Goal: Task Accomplishment & Management: Use online tool/utility

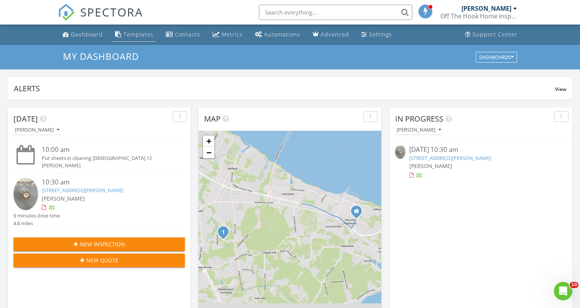
click at [137, 38] on div "Templates" at bounding box center [139, 34] width 30 height 7
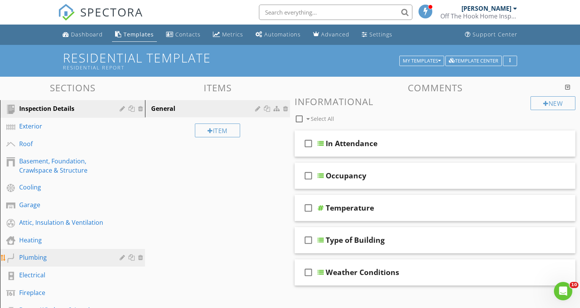
click at [75, 258] on div "Plumbing" at bounding box center [63, 257] width 89 height 9
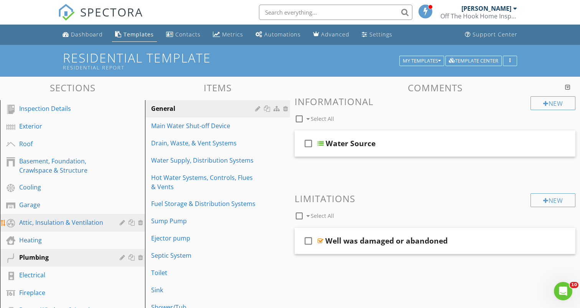
click at [84, 223] on div "Attic, Insulation & Ventilation" at bounding box center [63, 222] width 89 height 9
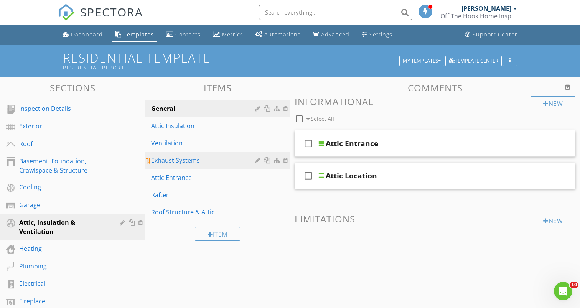
click at [203, 161] on div "Exhaust Systems" at bounding box center [204, 160] width 106 height 9
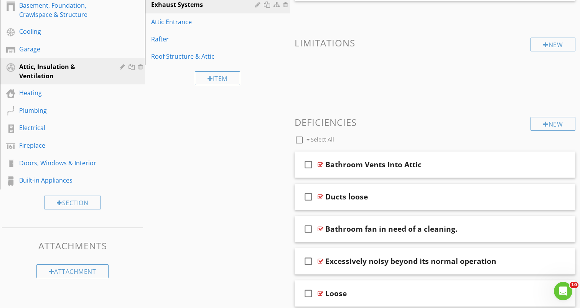
scroll to position [154, 0]
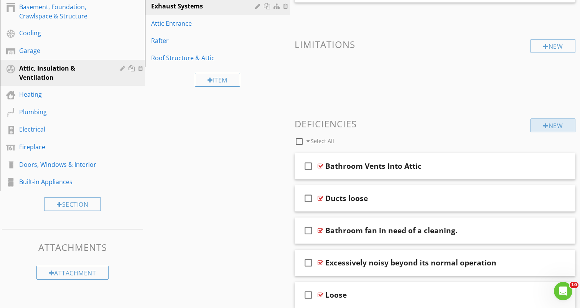
click at [563, 125] on div "New" at bounding box center [553, 126] width 45 height 14
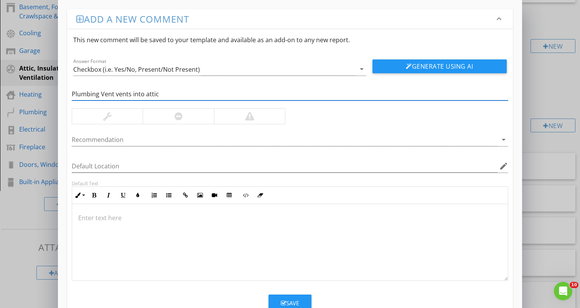
type input "Plumbing Vent vents into attic"
click at [378, 114] on div "Plumbing Vent vents into attic Recommendation arrow_drop_down Default Location …" at bounding box center [290, 178] width 446 height 205
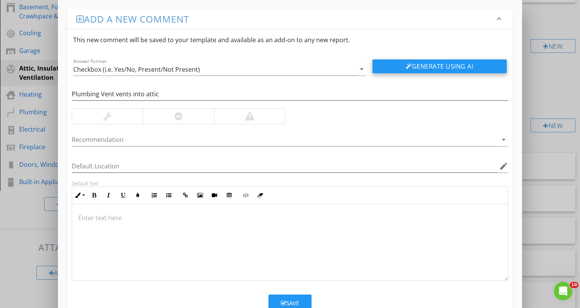
click at [477, 65] on button "Generate Using AI" at bounding box center [440, 66] width 134 height 14
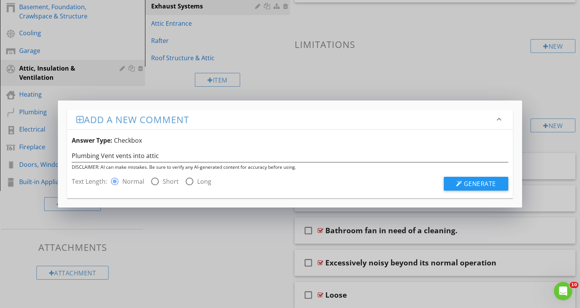
click at [155, 180] on div at bounding box center [155, 181] width 13 height 13
radio input "false"
radio input "true"
click at [486, 178] on button "Generate" at bounding box center [476, 184] width 64 height 14
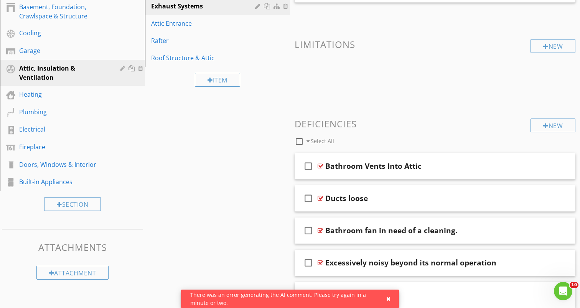
click at [471, 92] on div at bounding box center [290, 154] width 580 height 308
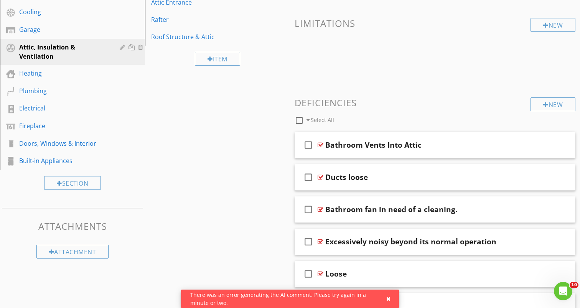
scroll to position [179, 0]
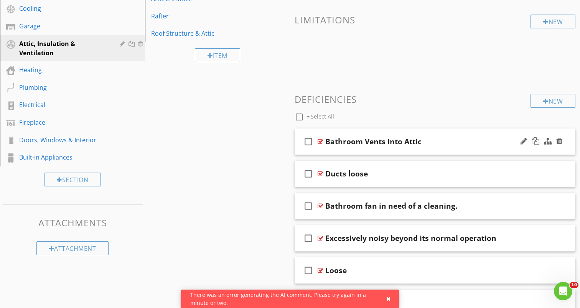
click at [361, 140] on div "Bathroom Vents Into Attic" at bounding box center [373, 141] width 96 height 9
click at [356, 141] on input "Bathroom Vents Into Attic" at bounding box center [424, 142] width 199 height 13
type input "Bathroom fan Vents Into Attic"
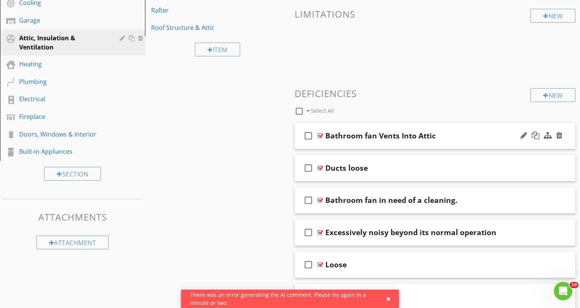
scroll to position [184, 0]
click at [538, 95] on div "New" at bounding box center [553, 96] width 45 height 14
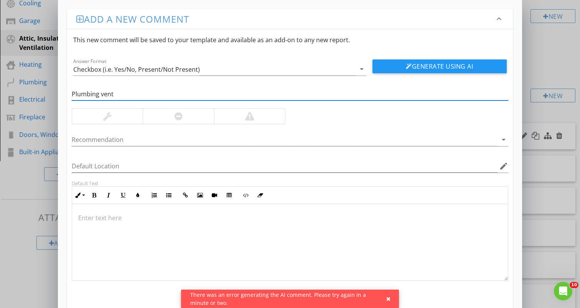
type input "Plumbing Vent vents into attic"
click at [428, 66] on button "Generate Using AI" at bounding box center [440, 66] width 134 height 14
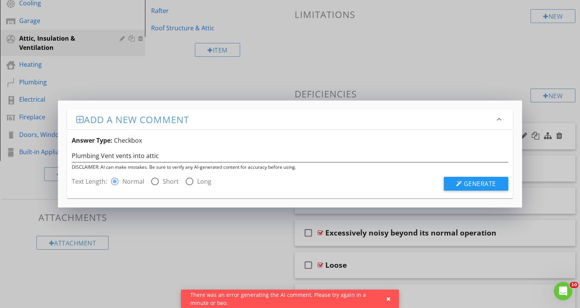
click at [499, 118] on icon "keyboard_arrow_down" at bounding box center [499, 119] width 9 height 9
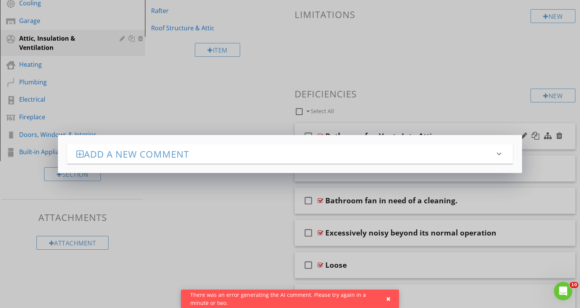
click at [499, 118] on div "Add a new comment keyboard_arrow_down Answer Type: Checkbox Plumbing Vent vents…" at bounding box center [290, 154] width 580 height 308
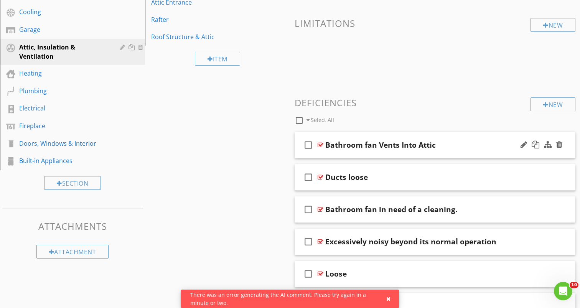
scroll to position [175, 0]
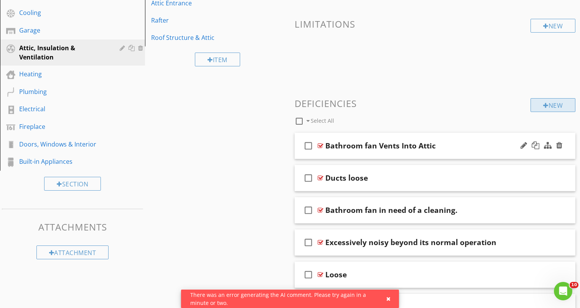
click at [550, 107] on div "New" at bounding box center [553, 105] width 45 height 14
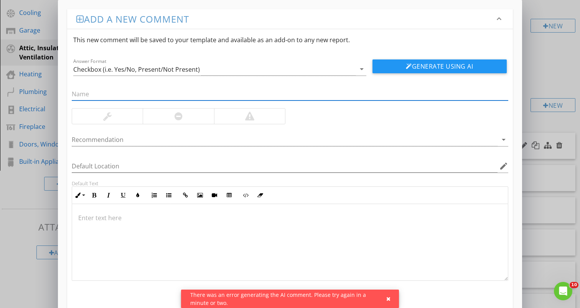
type input "V"
type input "Plumbing Vent vents into attic"
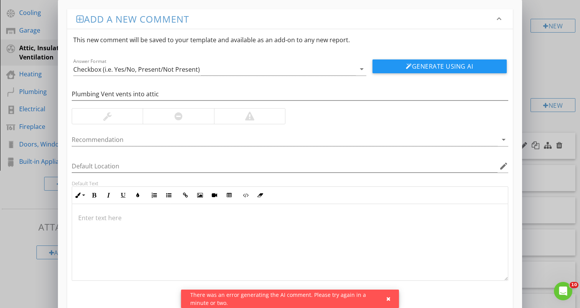
click at [184, 119] on div at bounding box center [178, 116] width 71 height 15
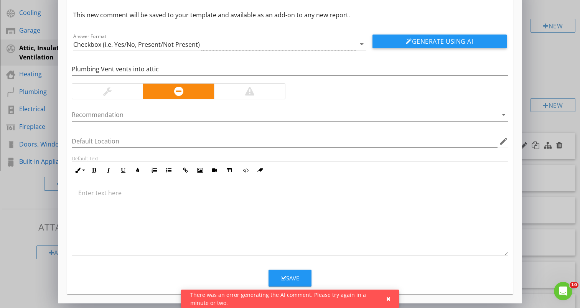
click at [265, 228] on div at bounding box center [290, 217] width 436 height 77
click at [476, 44] on button "Generate Using AI" at bounding box center [440, 42] width 134 height 14
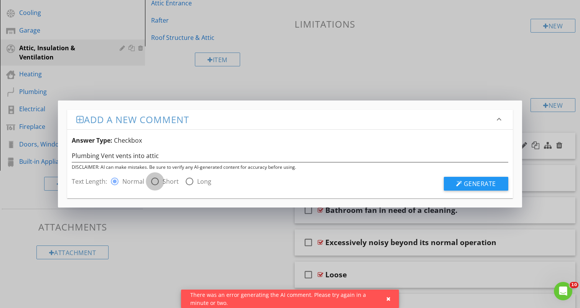
click at [160, 184] on div at bounding box center [155, 181] width 13 height 13
radio input "false"
radio input "true"
click at [468, 184] on span "Generate" at bounding box center [480, 184] width 32 height 8
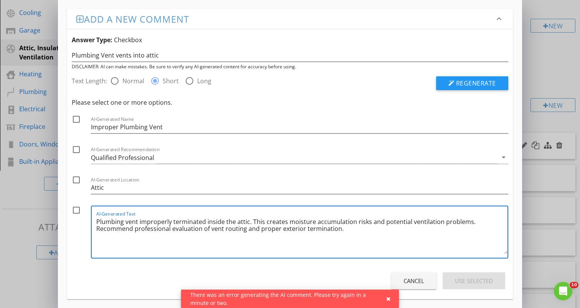
click at [284, 227] on textarea "Plumbing vent improperly terminated inside the attic. This creates moisture acc…" at bounding box center [301, 235] width 411 height 38
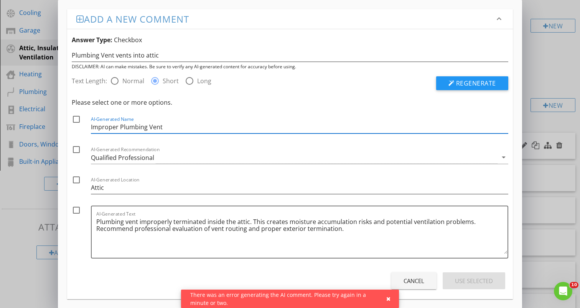
click at [332, 122] on input "Improper Plumbing Vent" at bounding box center [299, 127] width 417 height 13
click at [77, 116] on div at bounding box center [76, 119] width 13 height 13
checkbox input "true"
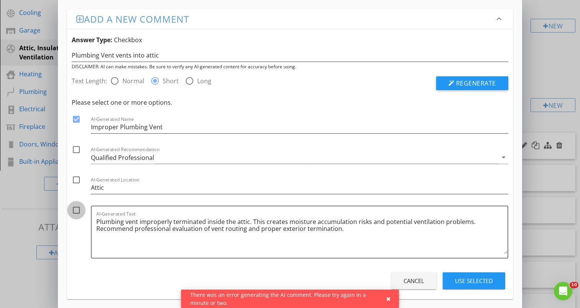
click at [73, 212] on div at bounding box center [76, 210] width 13 height 13
checkbox input "true"
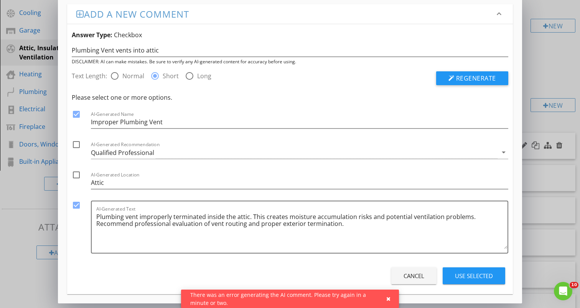
click at [482, 277] on div "Use Selected" at bounding box center [474, 276] width 38 height 9
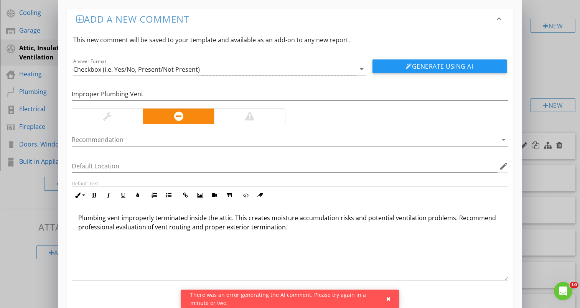
scroll to position [25, 0]
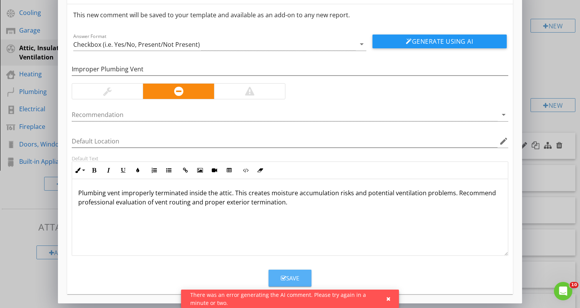
click at [294, 276] on div "Save" at bounding box center [290, 278] width 18 height 9
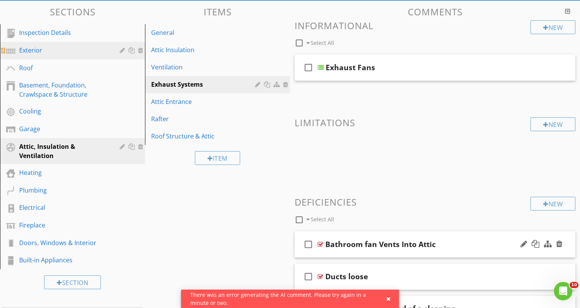
scroll to position [84, 0]
